Goal: Information Seeking & Learning: Learn about a topic

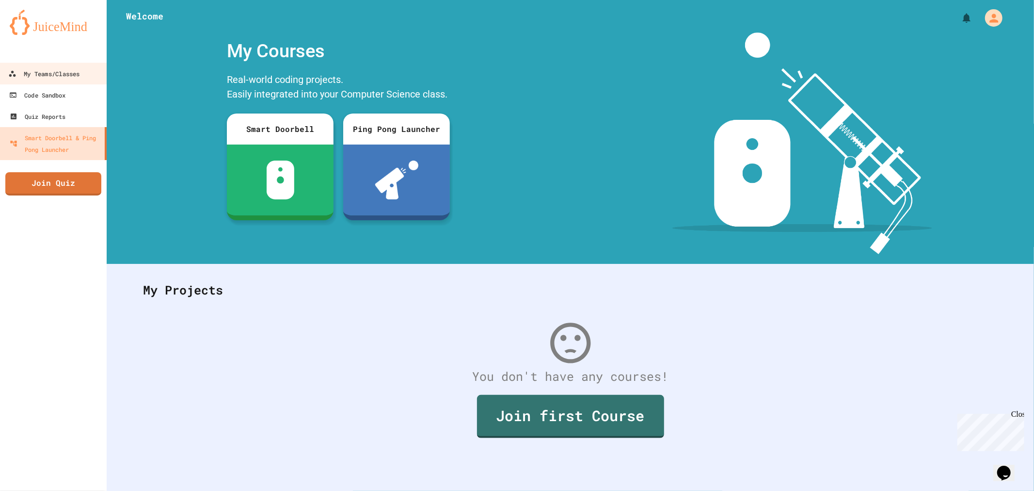
click at [45, 75] on div "My Teams/Classes" at bounding box center [43, 74] width 71 height 12
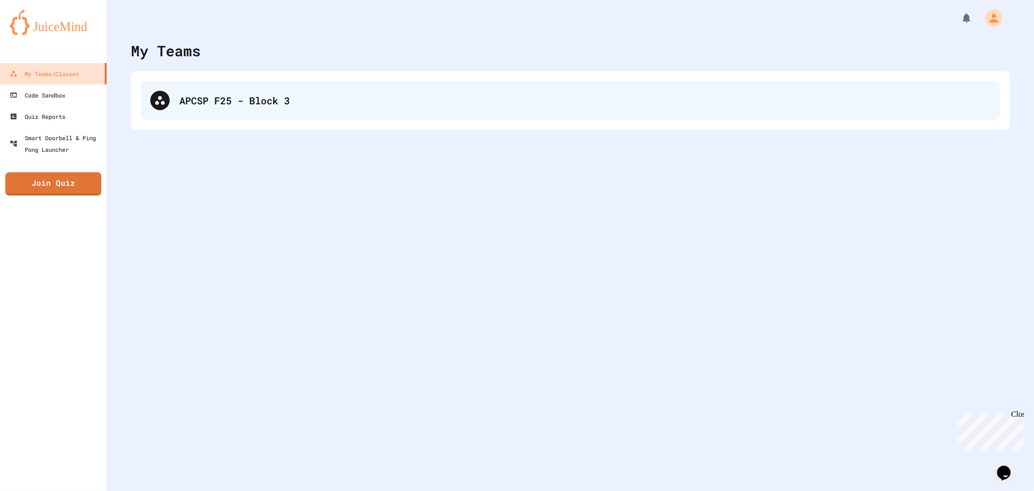
click at [223, 114] on div "APCSP F25 - Block 3" at bounding box center [571, 100] width 860 height 39
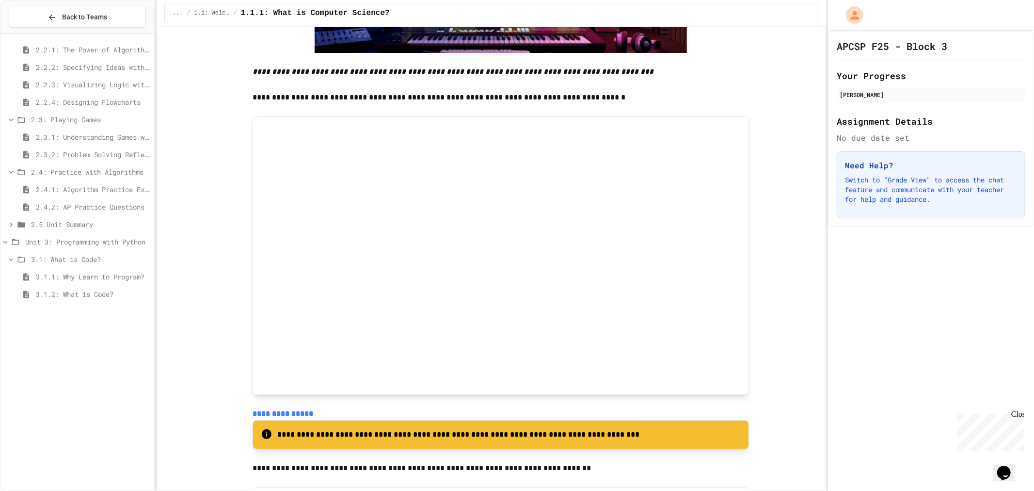
scroll to position [397, 0]
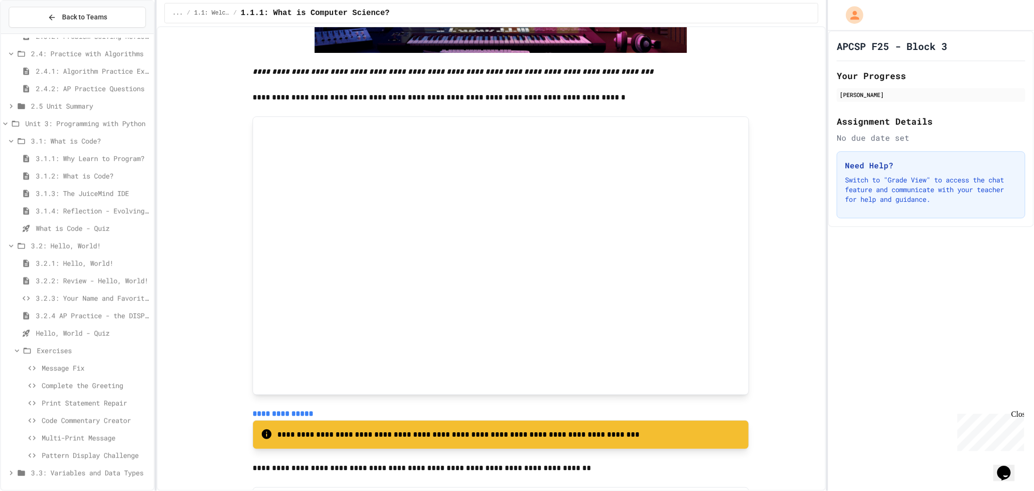
click at [85, 347] on span "Exercises" at bounding box center [93, 350] width 113 height 10
click at [83, 466] on span "Exercises" at bounding box center [93, 463] width 113 height 10
click at [58, 177] on span "2.4.1: Algorithm Practice Exercises" at bounding box center [93, 179] width 114 height 10
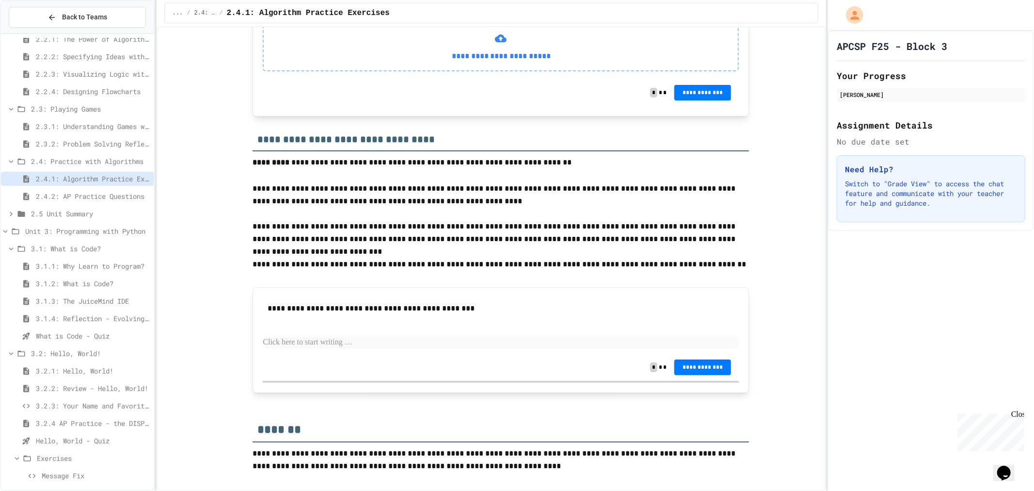
scroll to position [1142, 0]
click at [66, 199] on span "2.4.2: AP Practice Questions" at bounding box center [93, 196] width 114 height 10
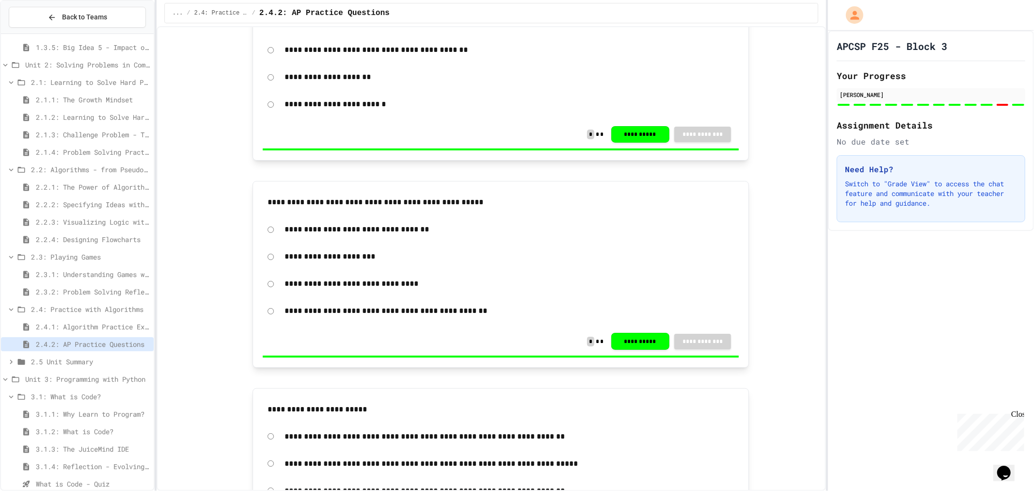
scroll to position [128, 0]
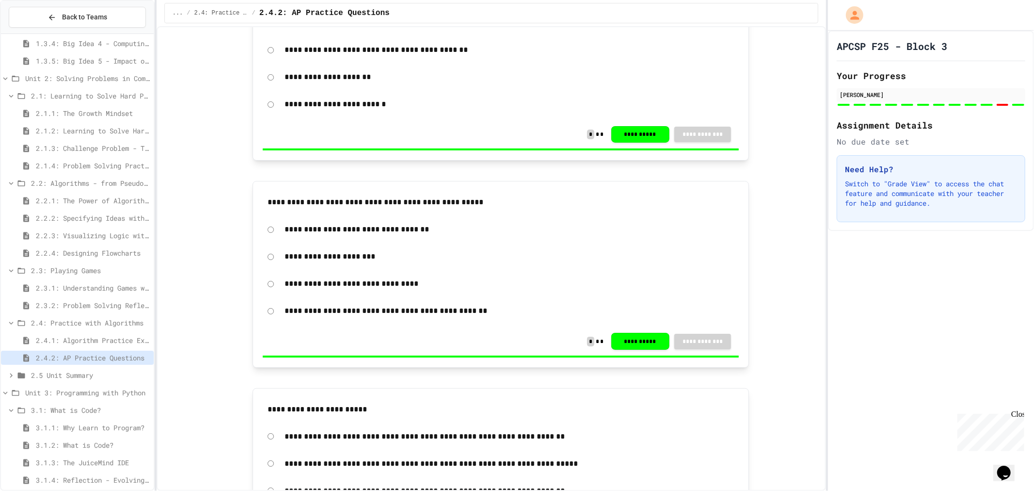
click at [64, 305] on span "2.3.2: Problem Solving Reflection" at bounding box center [93, 305] width 114 height 10
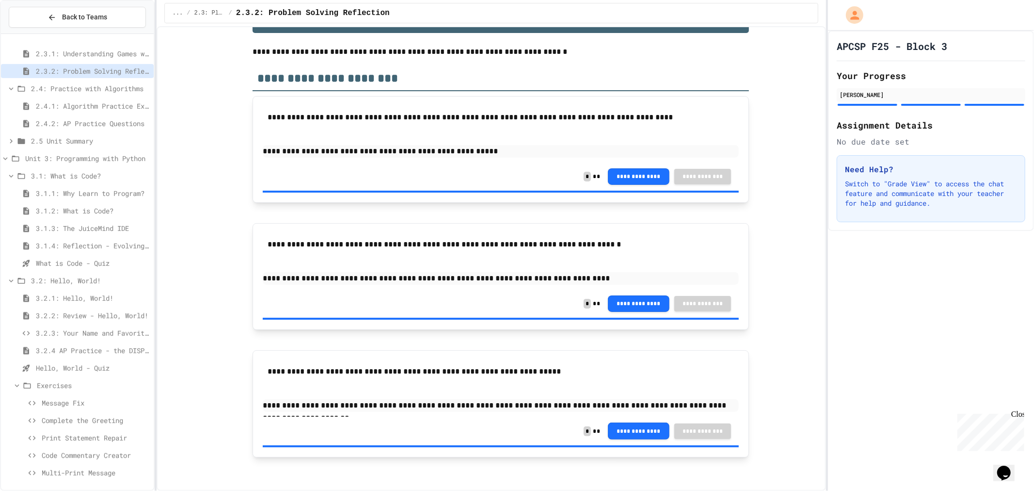
scroll to position [397, 0]
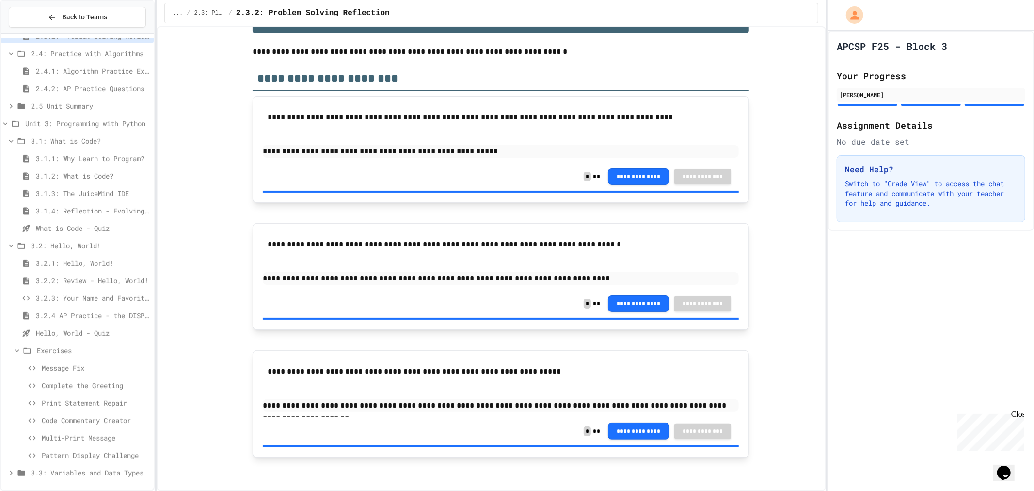
click at [61, 475] on span "3.3: Variables and Data Types" at bounding box center [90, 473] width 119 height 10
